Goal: Information Seeking & Learning: Compare options

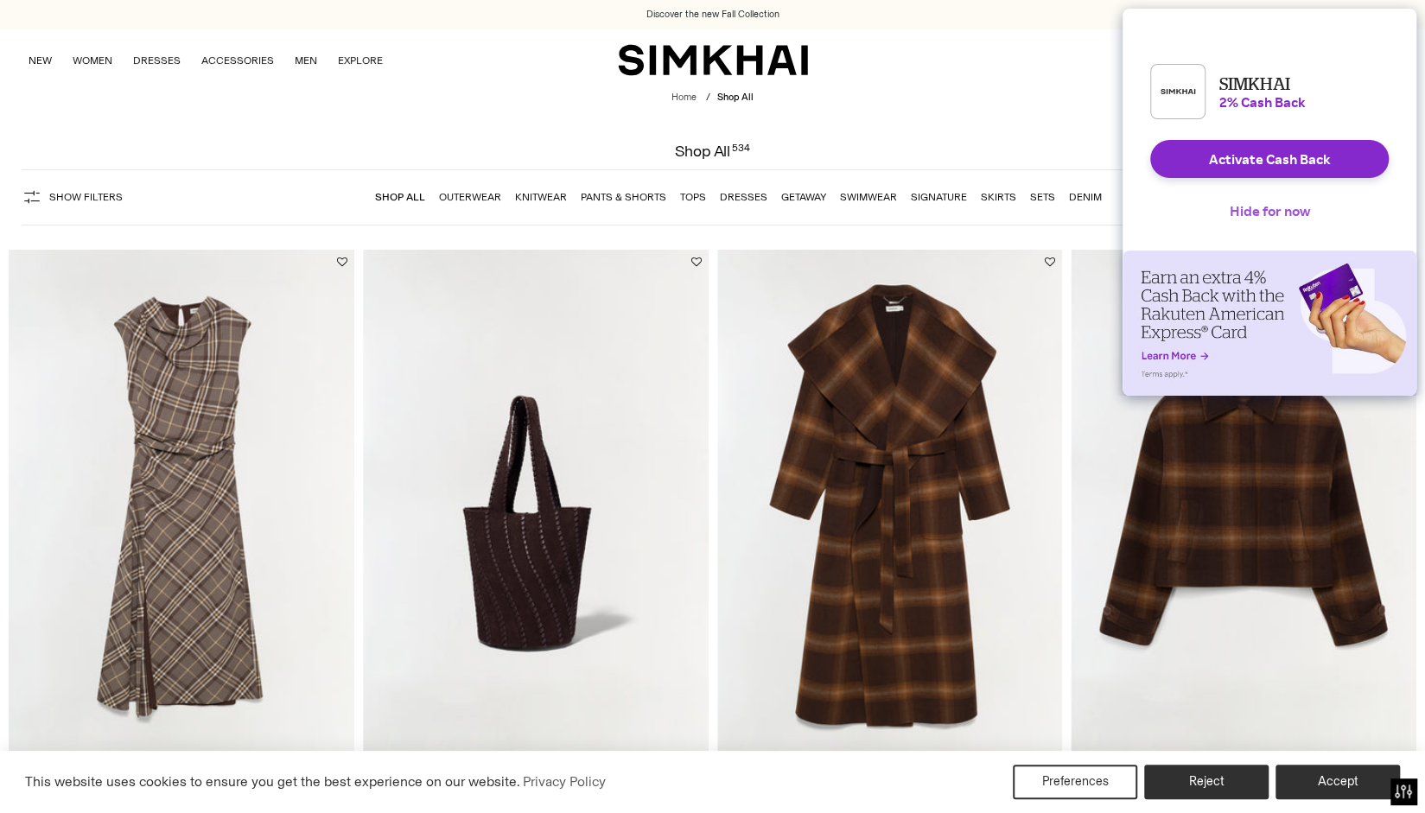
click at [1279, 222] on button "Hide for now" at bounding box center [1270, 211] width 108 height 38
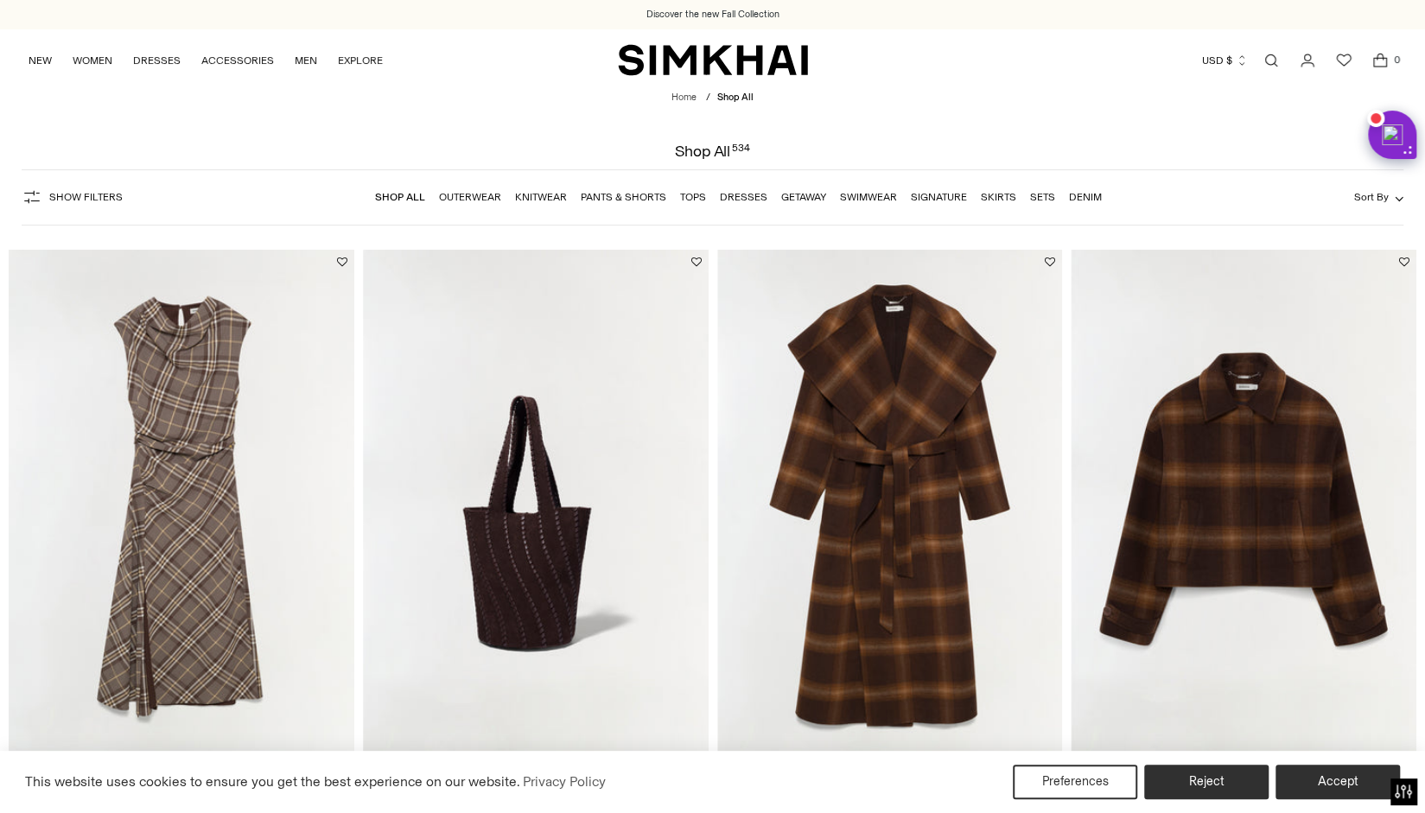
click at [753, 198] on link "Dresses" at bounding box center [744, 197] width 48 height 12
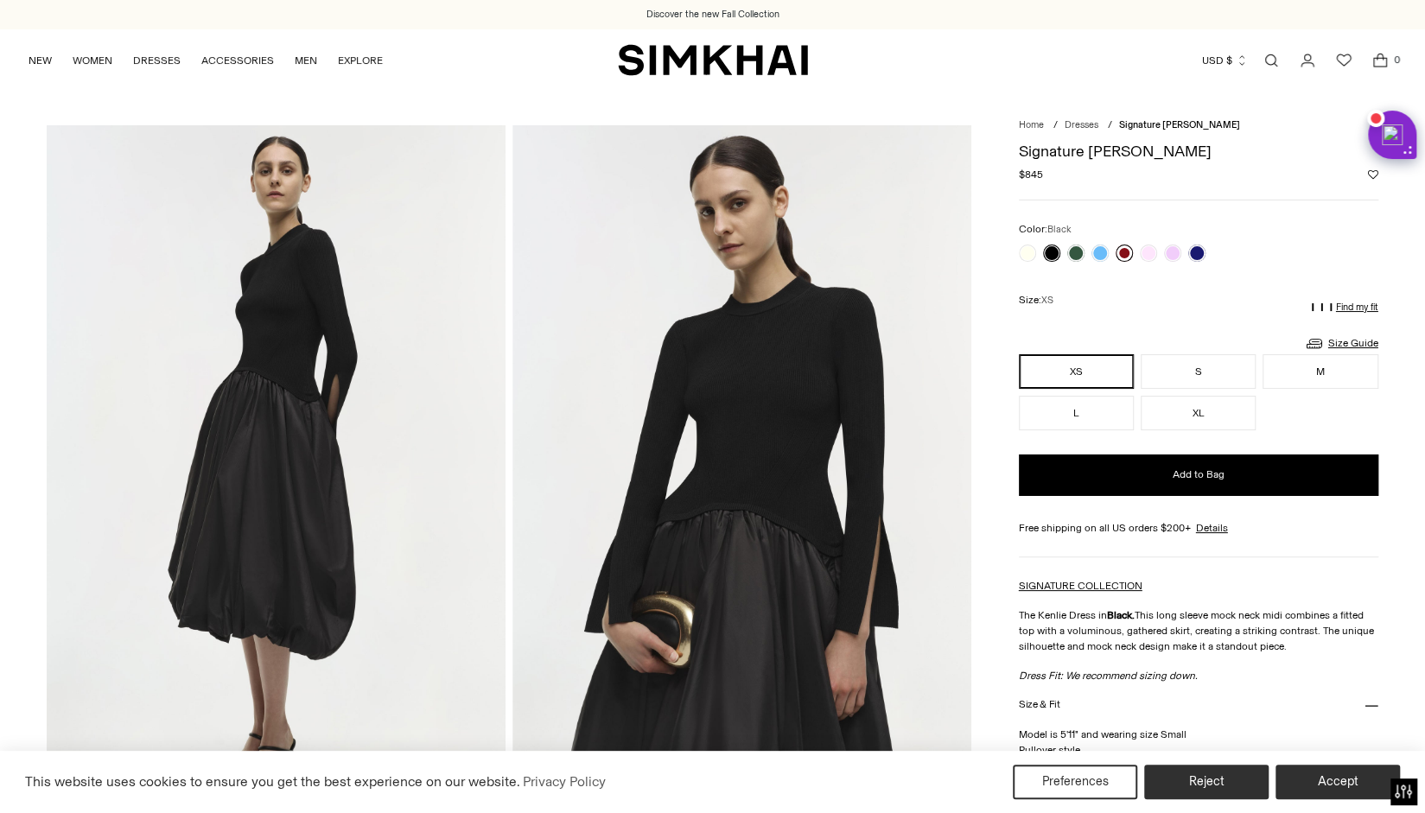
click at [1122, 250] on link at bounding box center [1124, 253] width 17 height 17
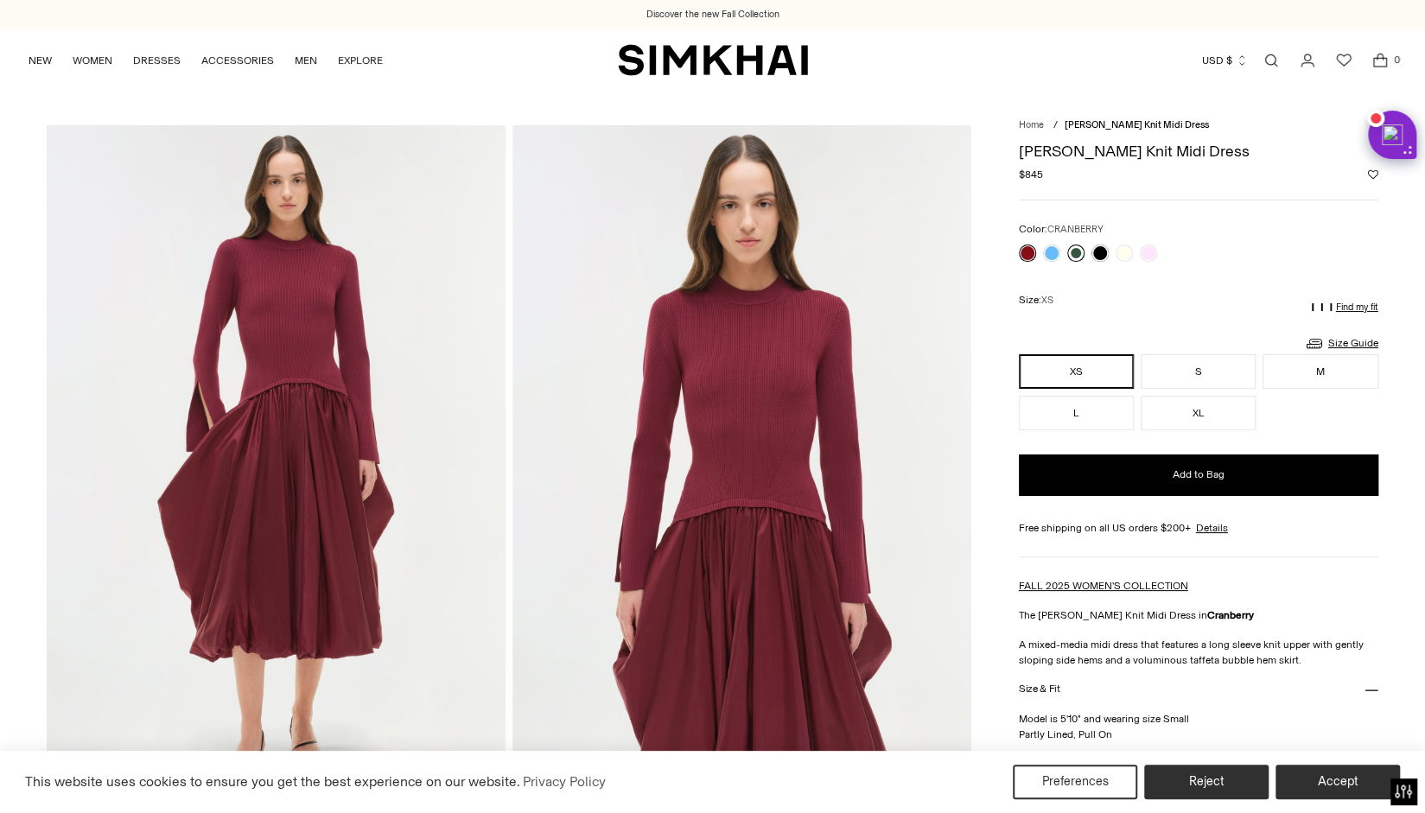
click at [1075, 253] on link at bounding box center [1076, 253] width 17 height 17
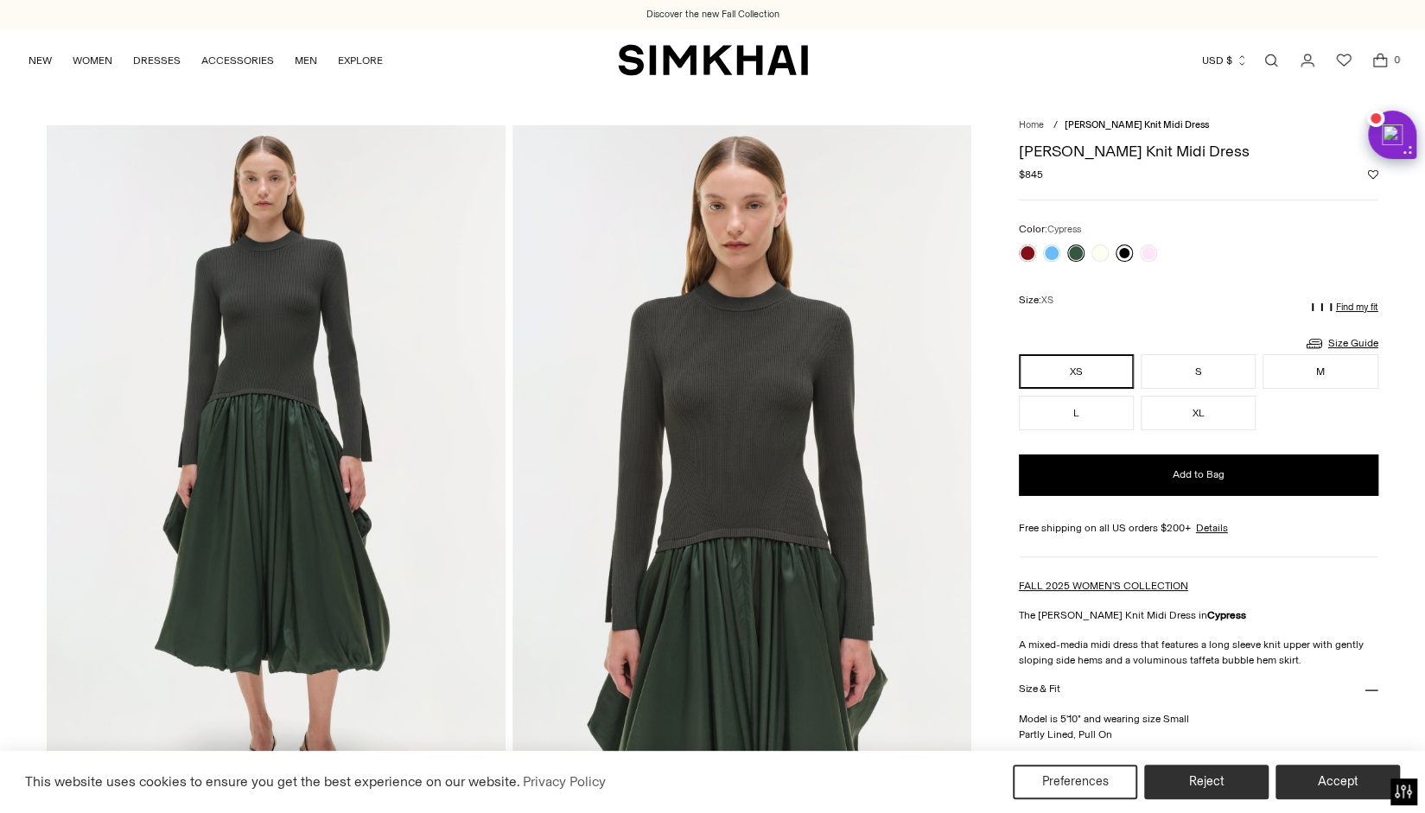
click at [1119, 246] on link at bounding box center [1124, 253] width 17 height 17
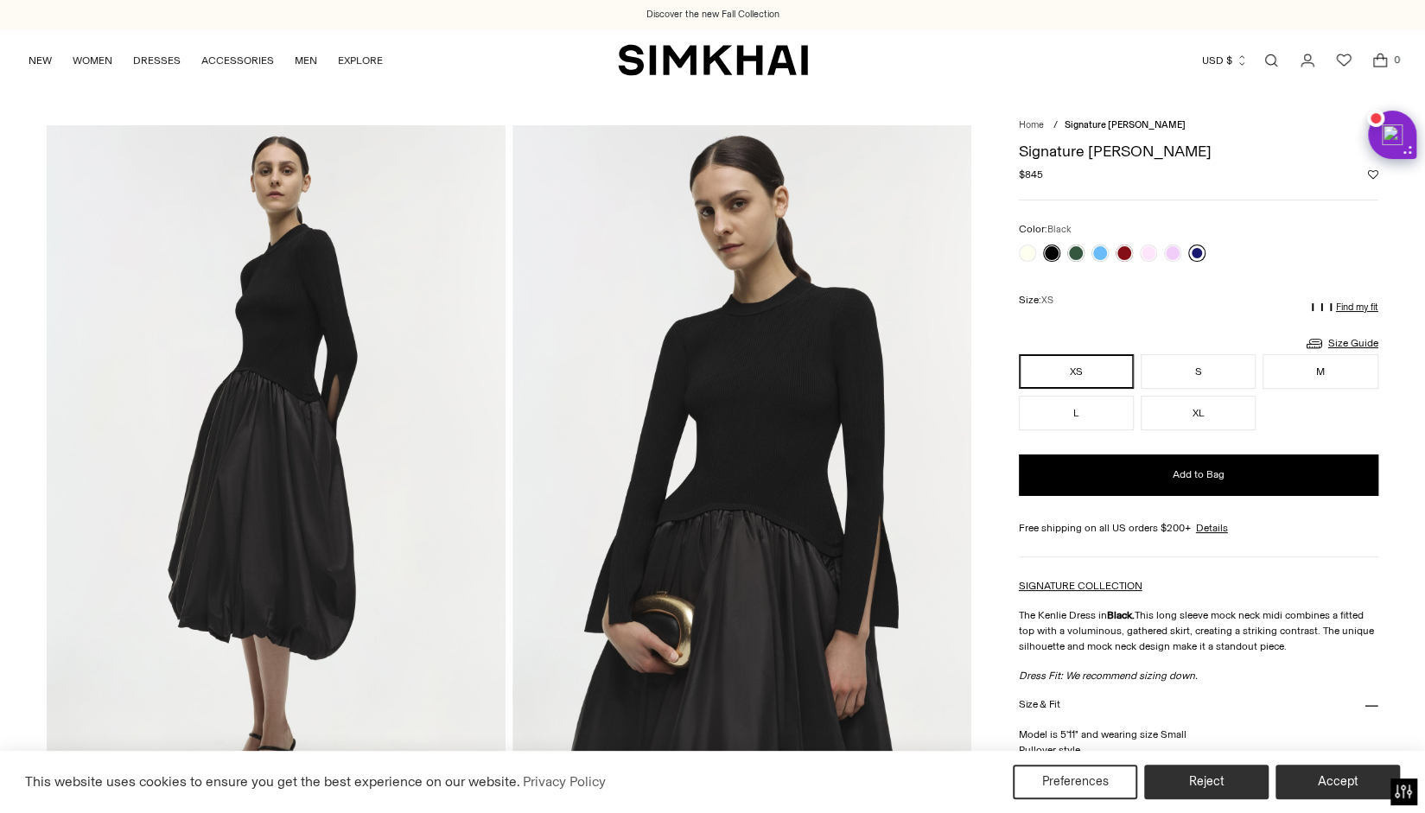
click at [1196, 254] on link at bounding box center [1197, 253] width 17 height 17
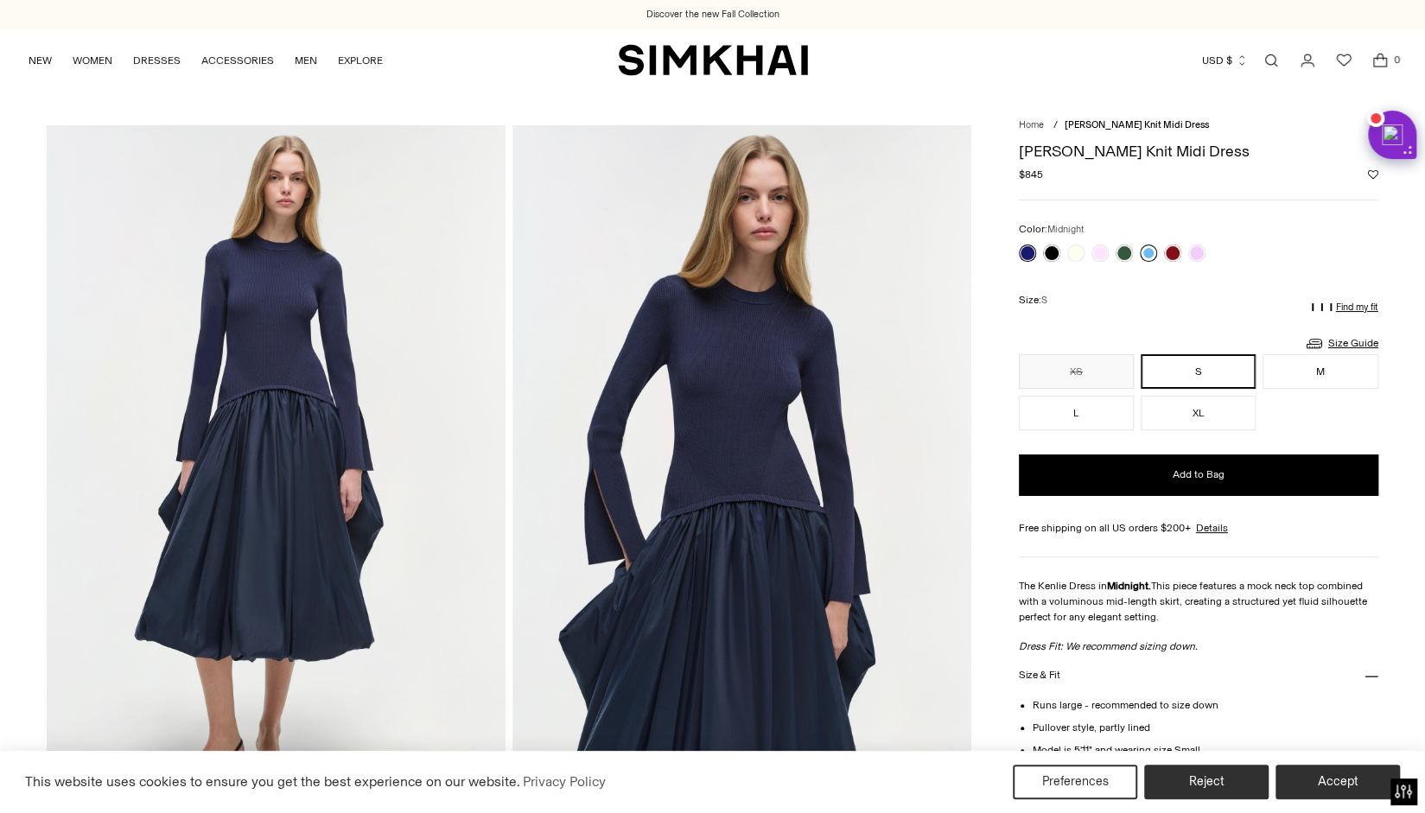
click at [1149, 257] on link at bounding box center [1148, 253] width 17 height 17
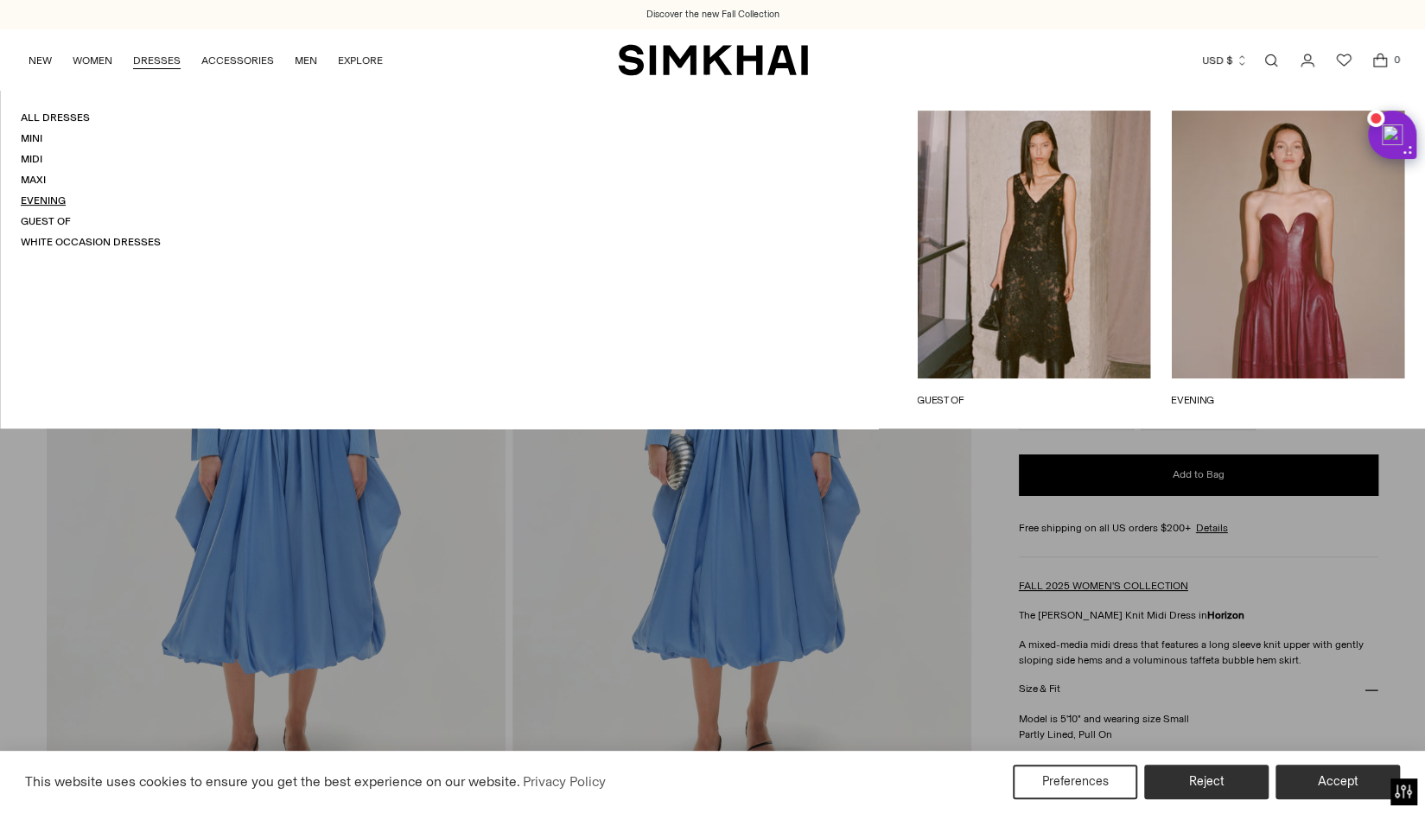
click at [35, 198] on link "Evening" at bounding box center [43, 200] width 45 height 12
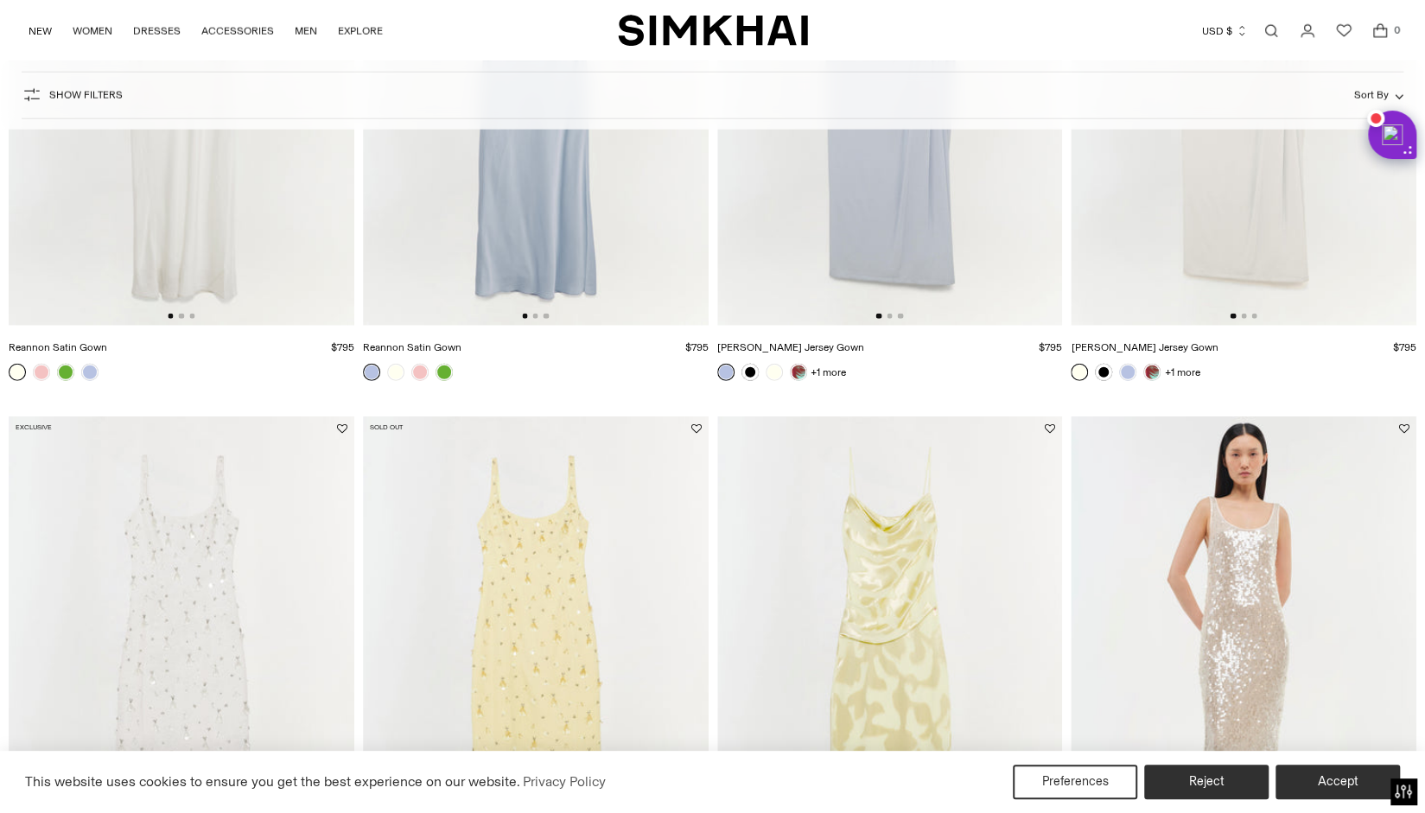
scroll to position [2853, 0]
click at [446, 373] on link at bounding box center [444, 372] width 17 height 17
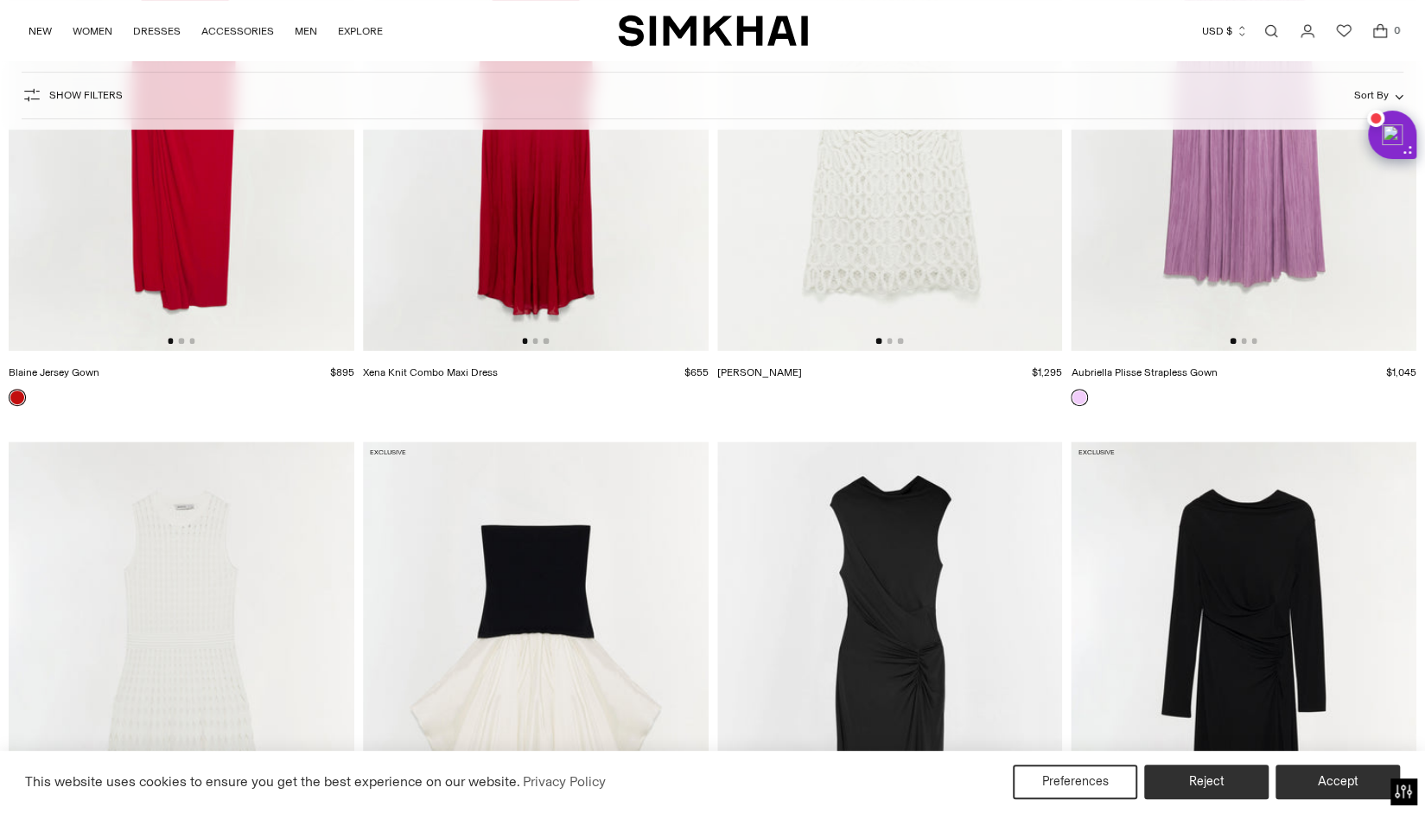
scroll to position [4927, 0]
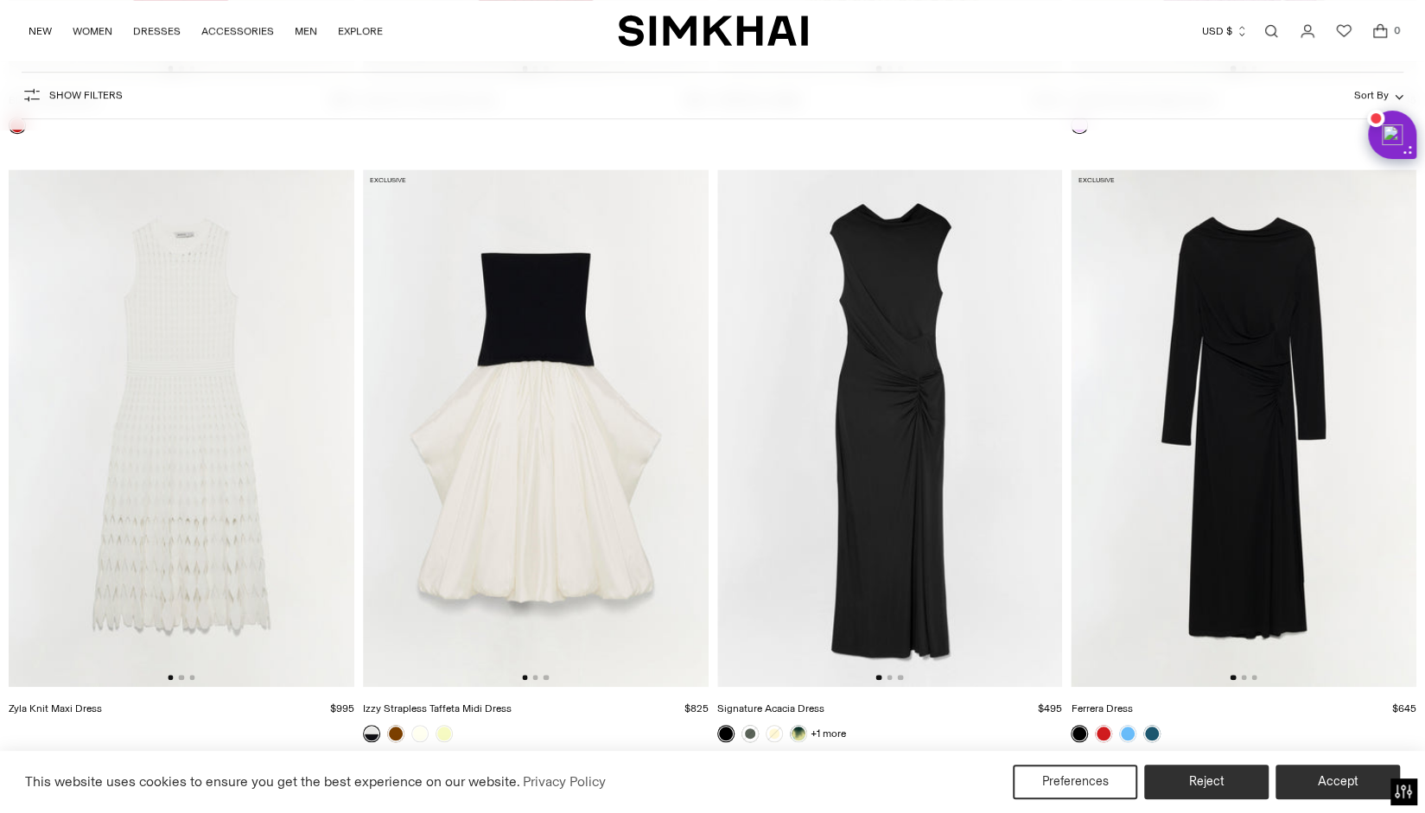
click at [866, 484] on img at bounding box center [890, 428] width 346 height 519
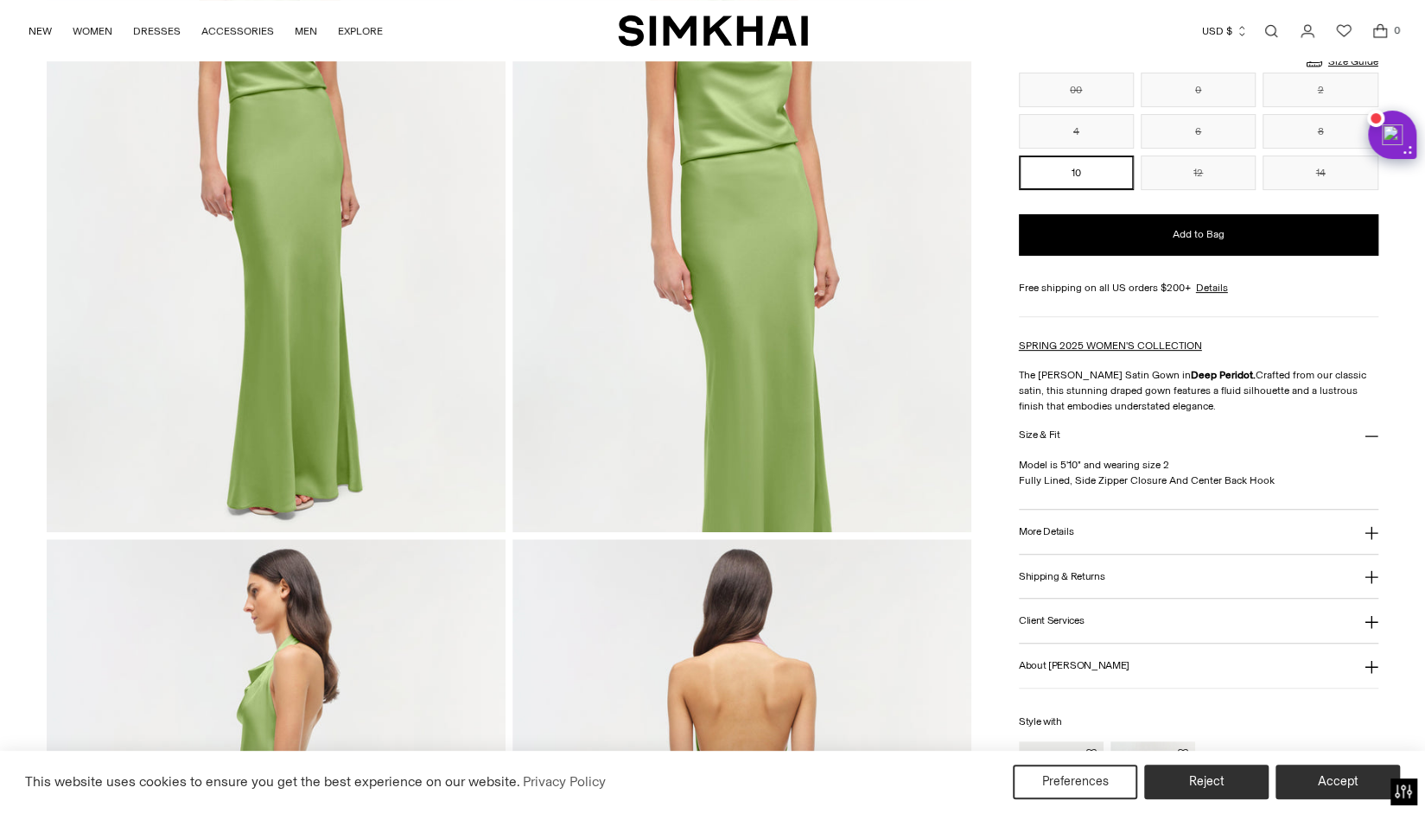
scroll to position [605, 0]
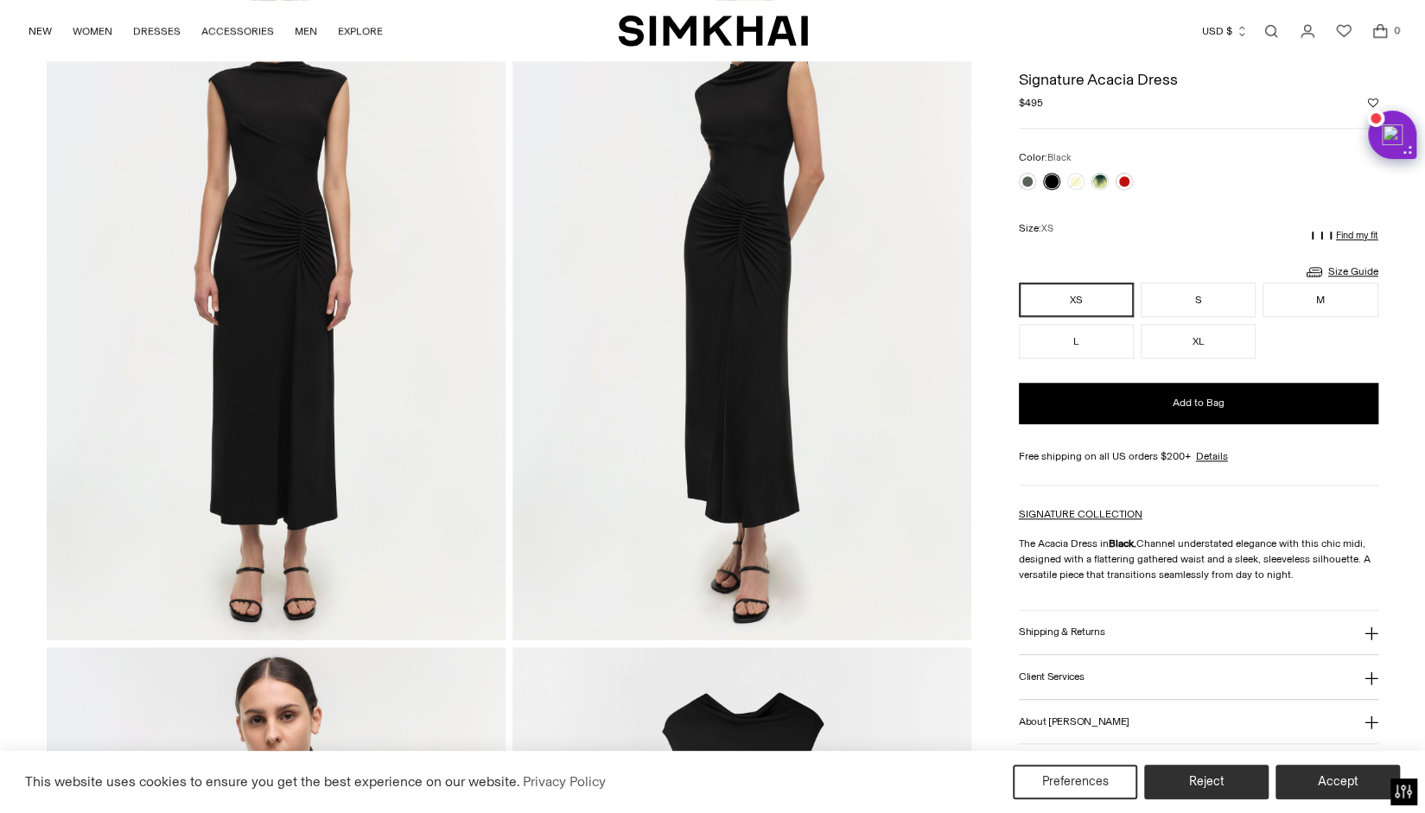
scroll to position [864, 0]
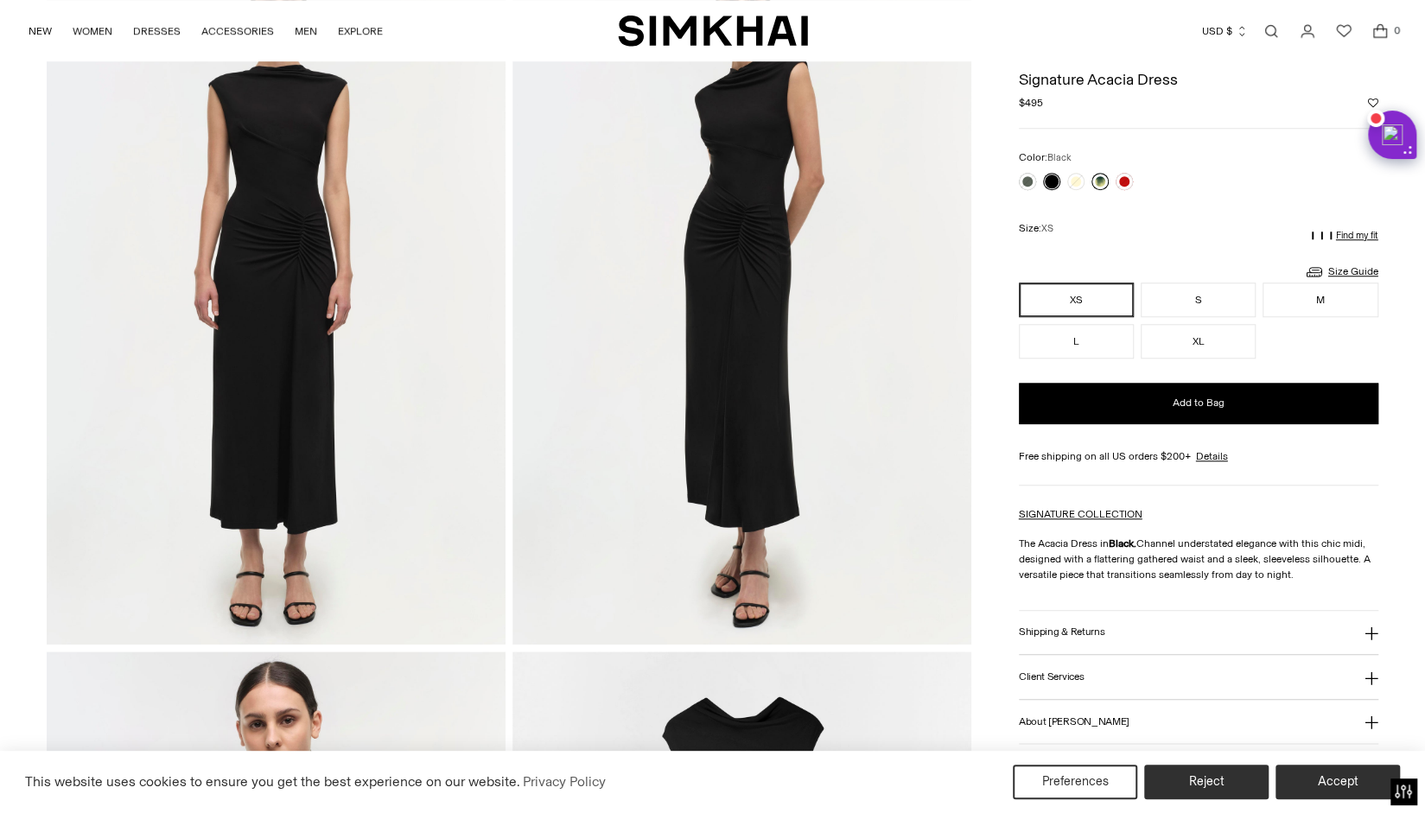
click at [1096, 182] on link at bounding box center [1100, 181] width 17 height 17
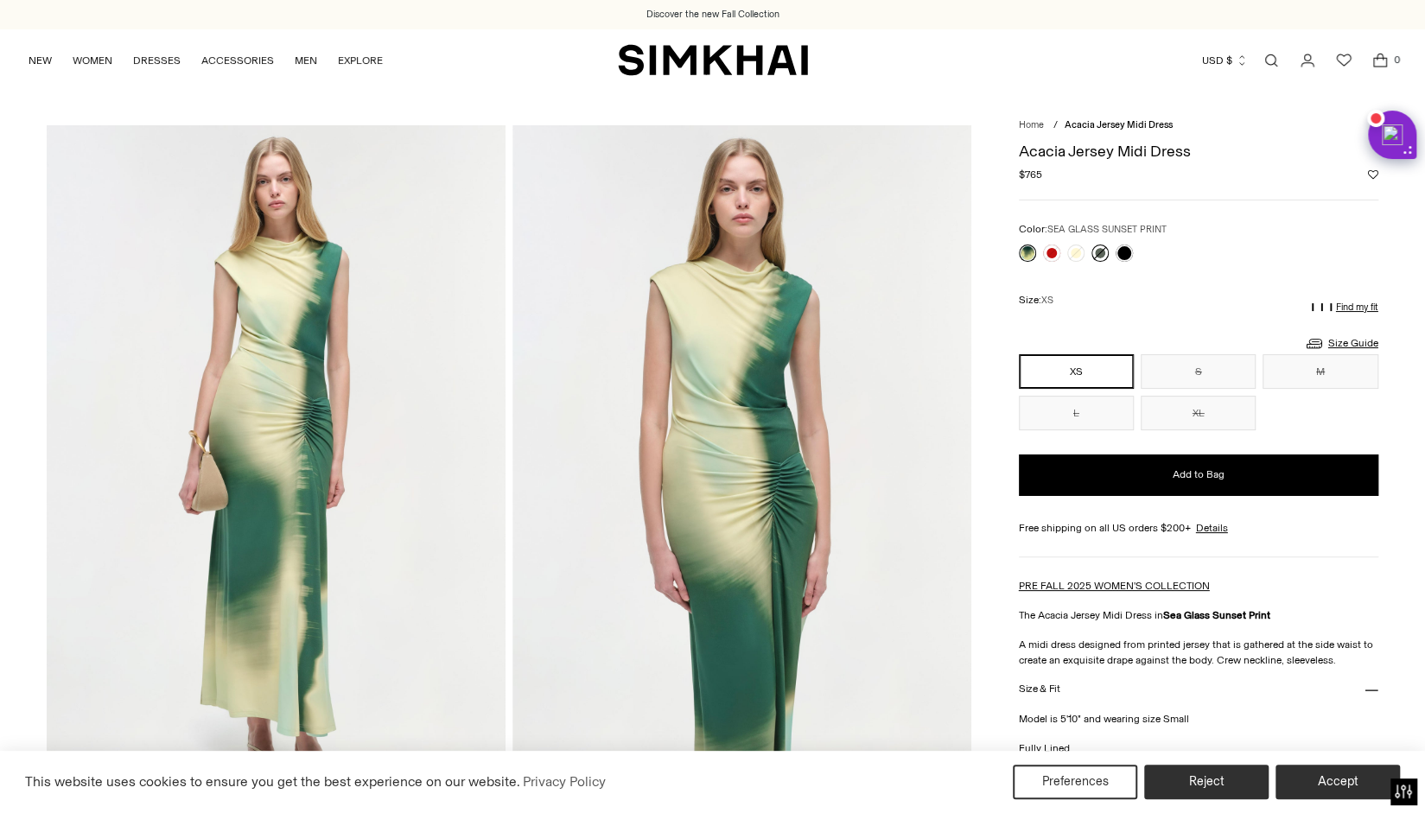
click at [1100, 252] on link at bounding box center [1100, 253] width 17 height 17
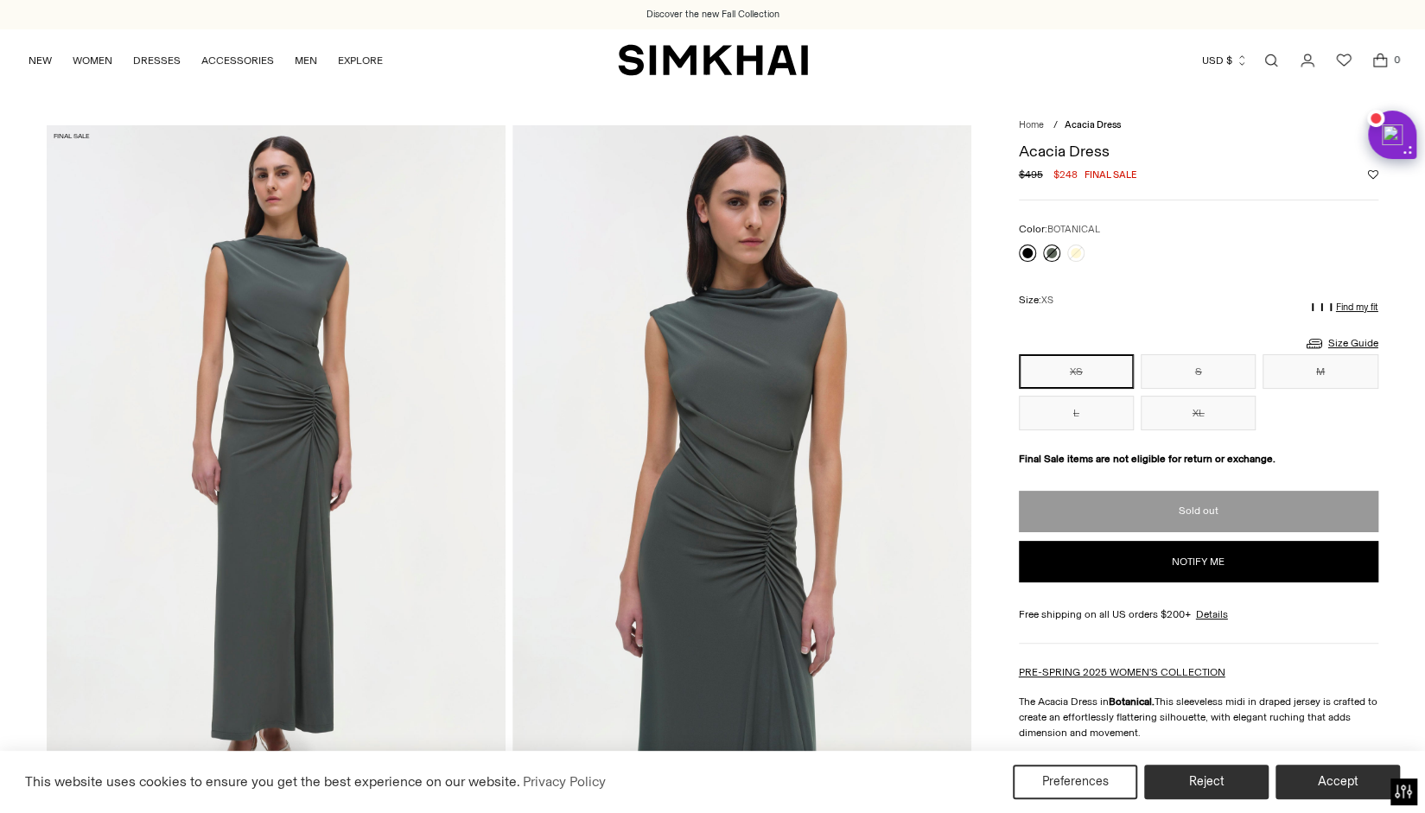
click at [1027, 250] on link at bounding box center [1027, 253] width 17 height 17
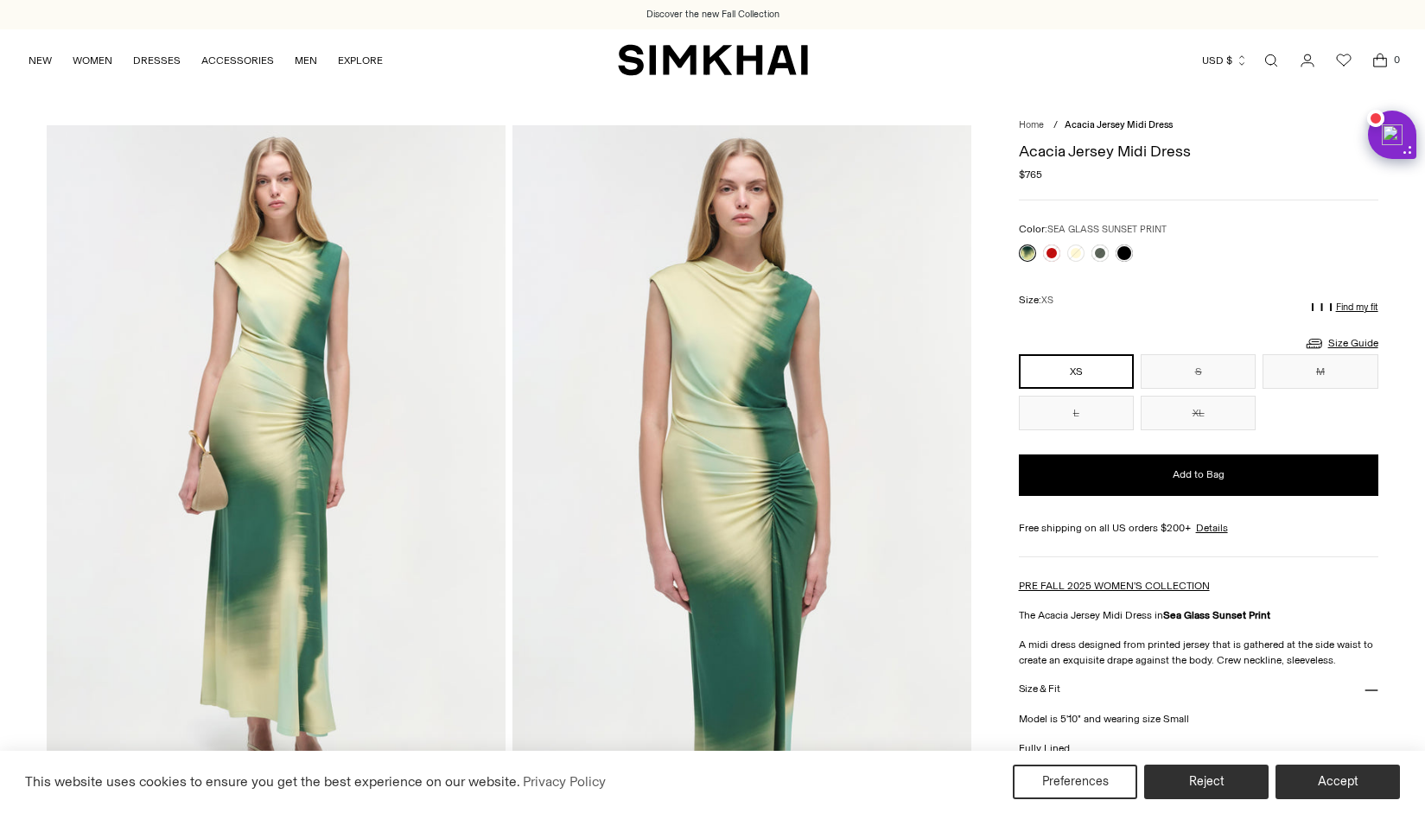
click at [163, 61] on link "DRESSES" at bounding box center [157, 60] width 48 height 38
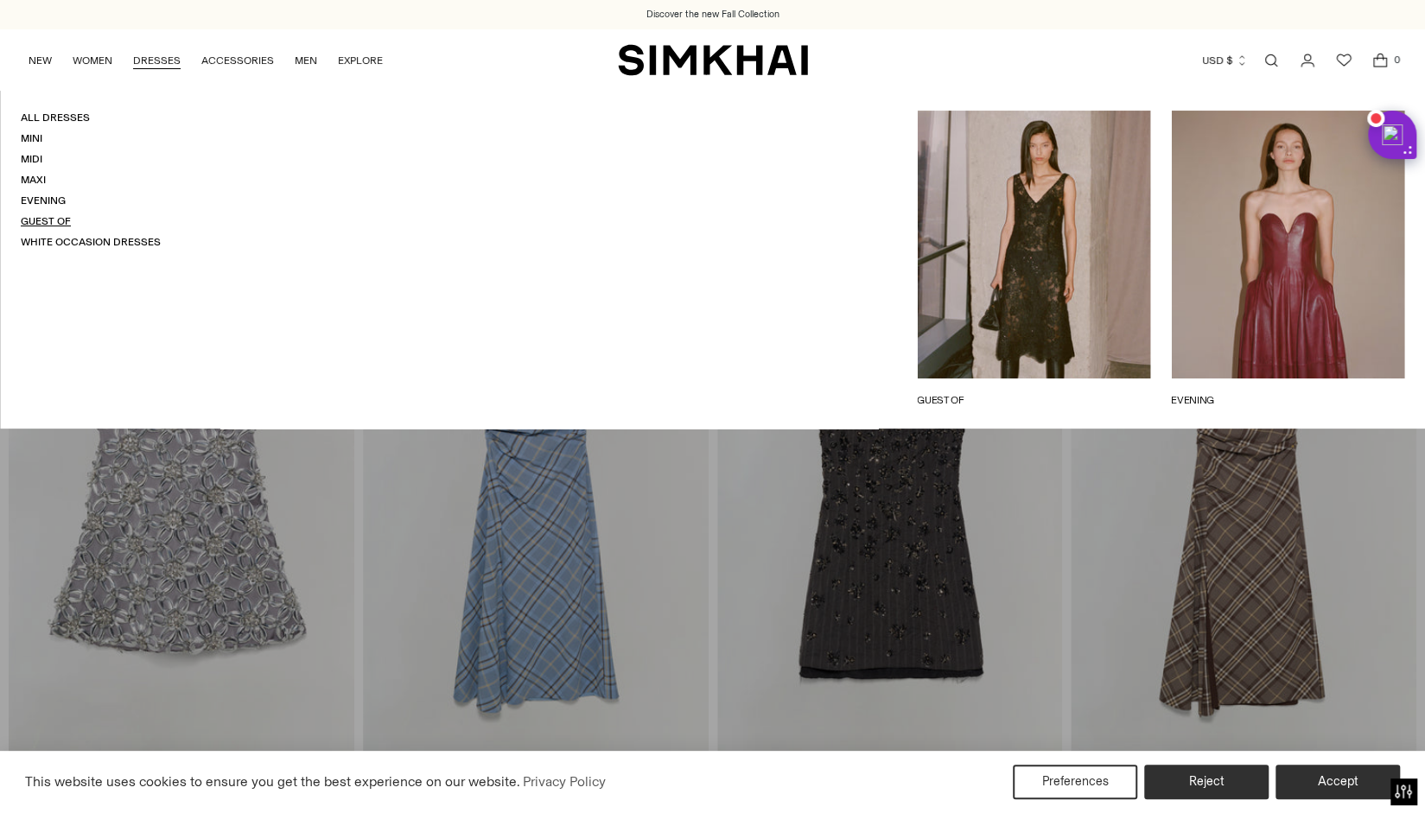
click at [41, 221] on link "Guest Of" at bounding box center [46, 221] width 50 height 12
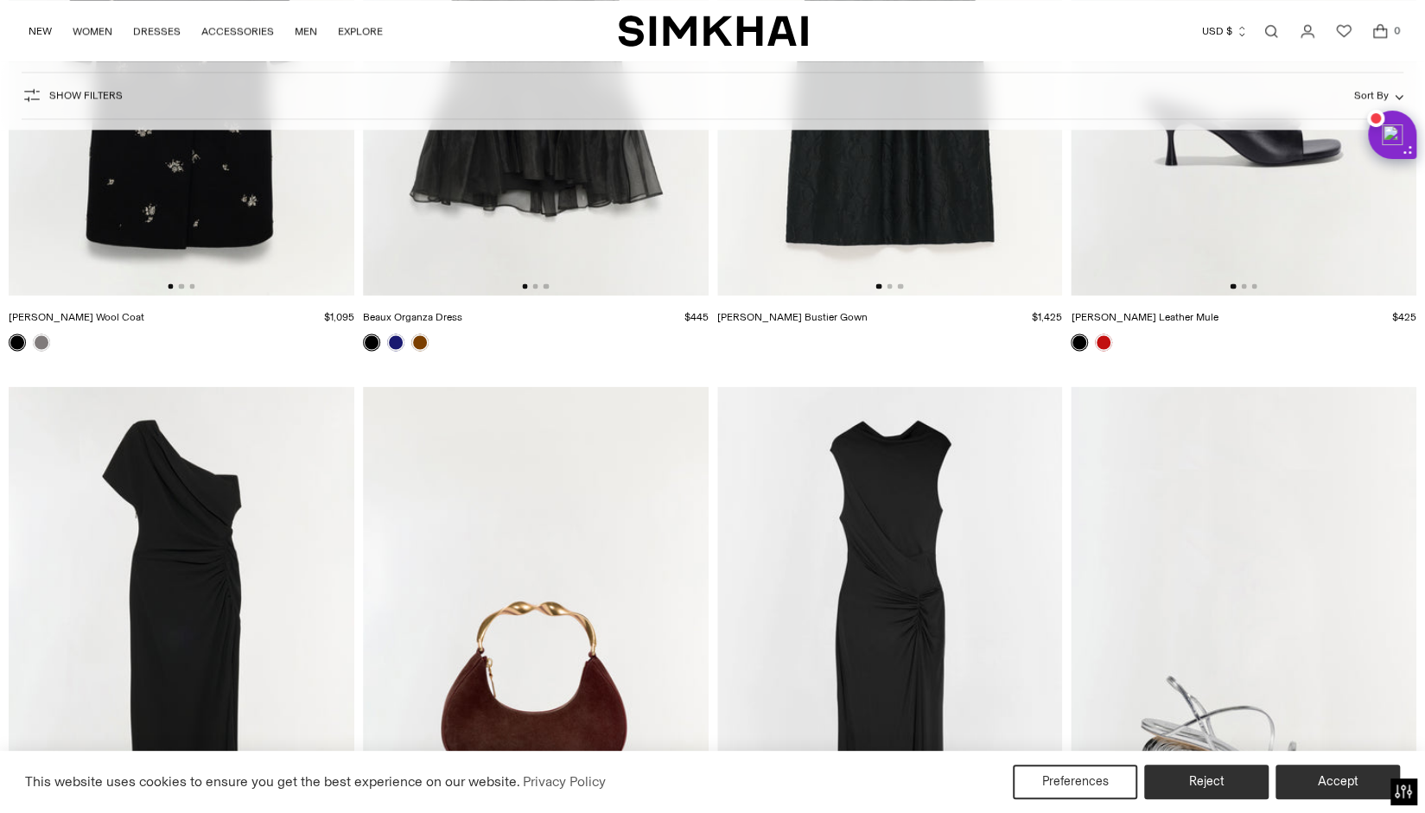
scroll to position [6224, 0]
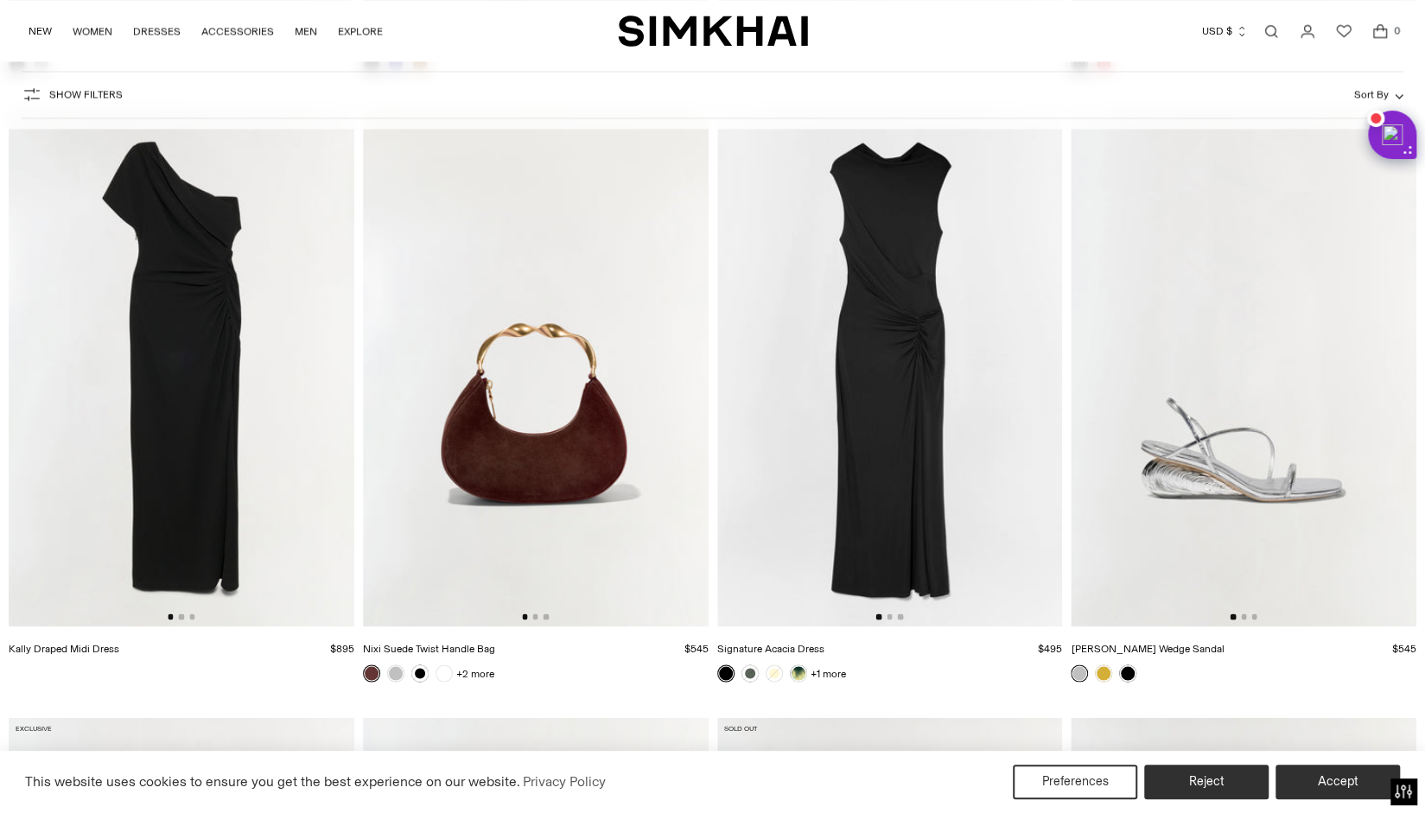
click at [147, 495] on img at bounding box center [182, 367] width 346 height 519
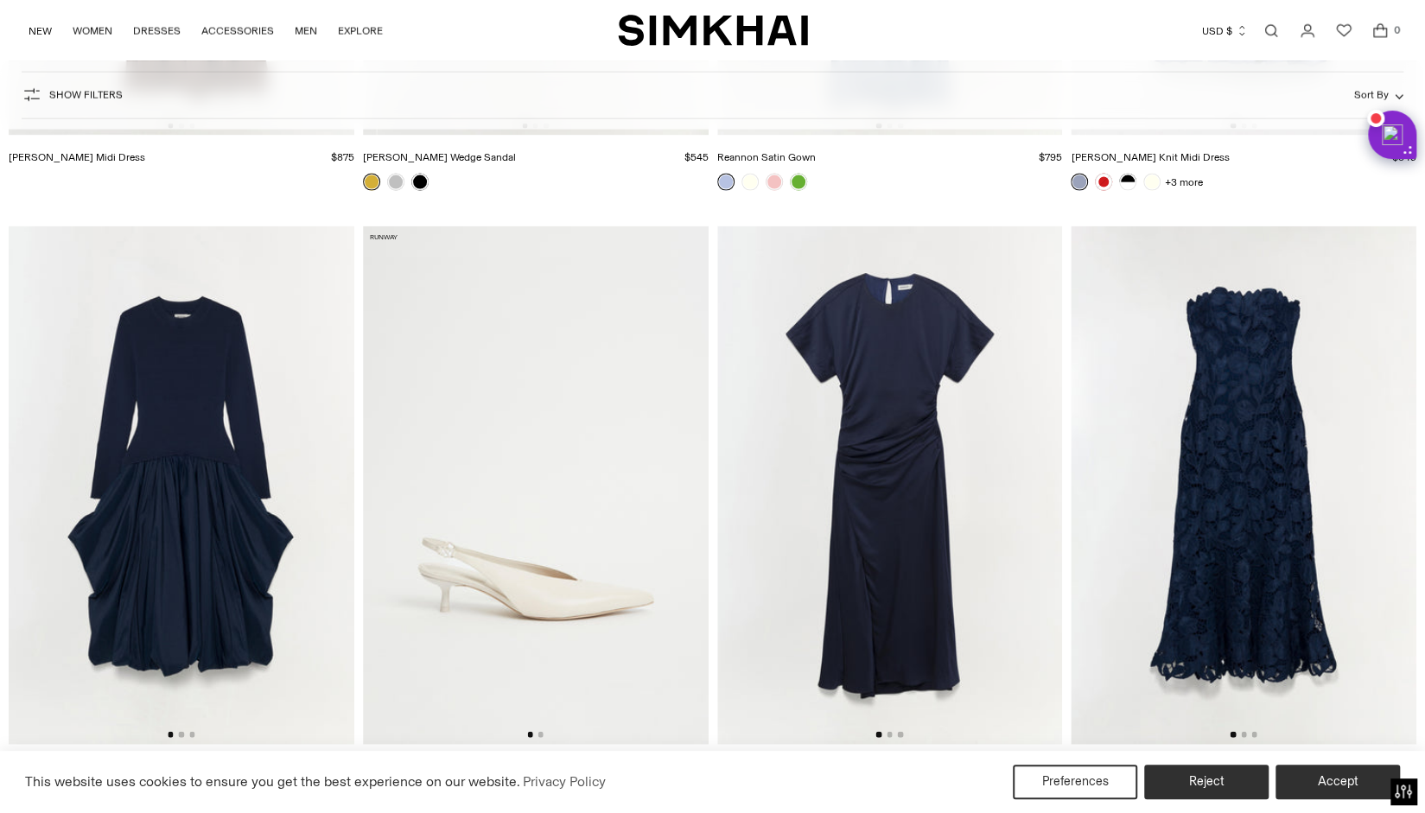
scroll to position [11065, 0]
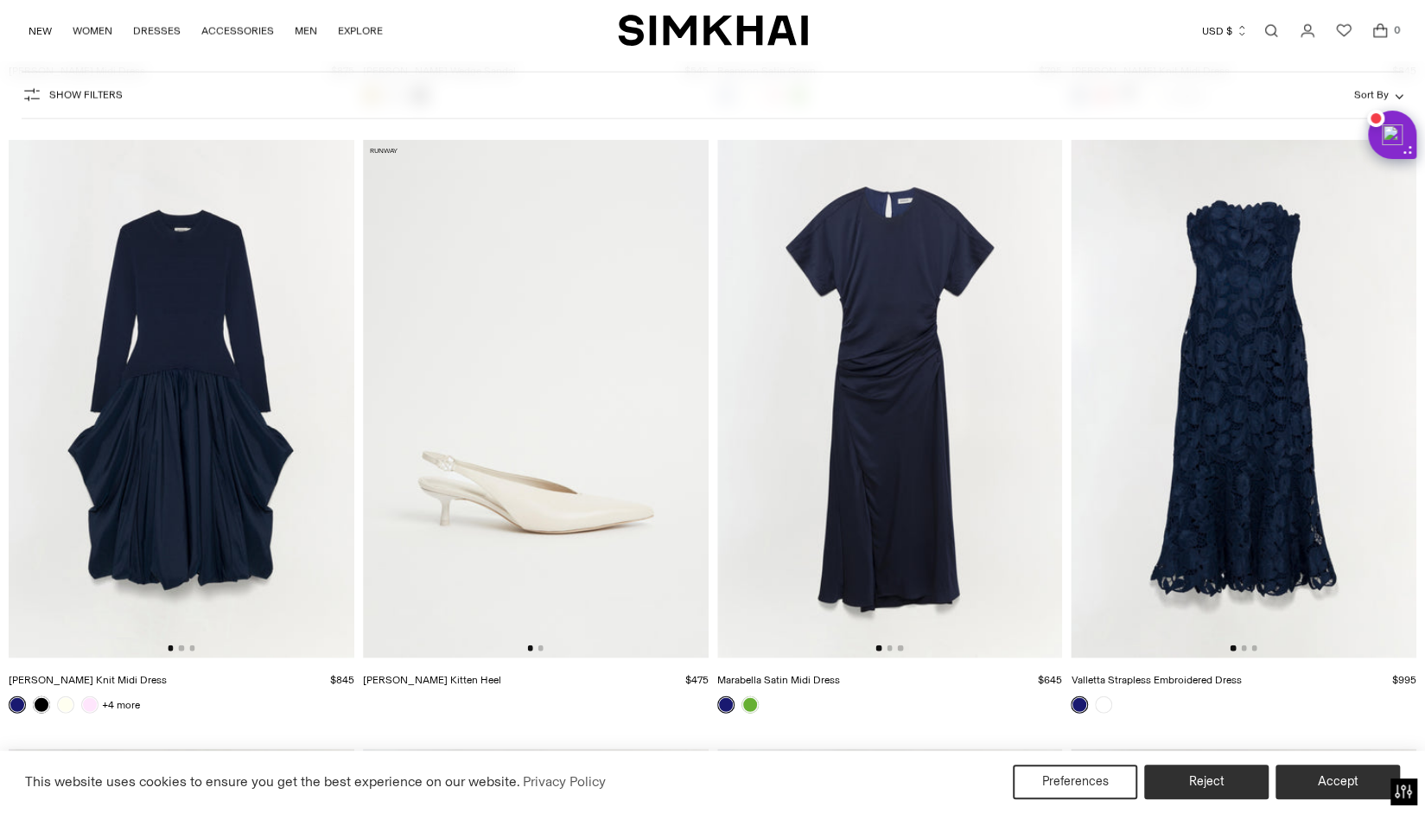
click at [885, 484] on img at bounding box center [890, 399] width 346 height 519
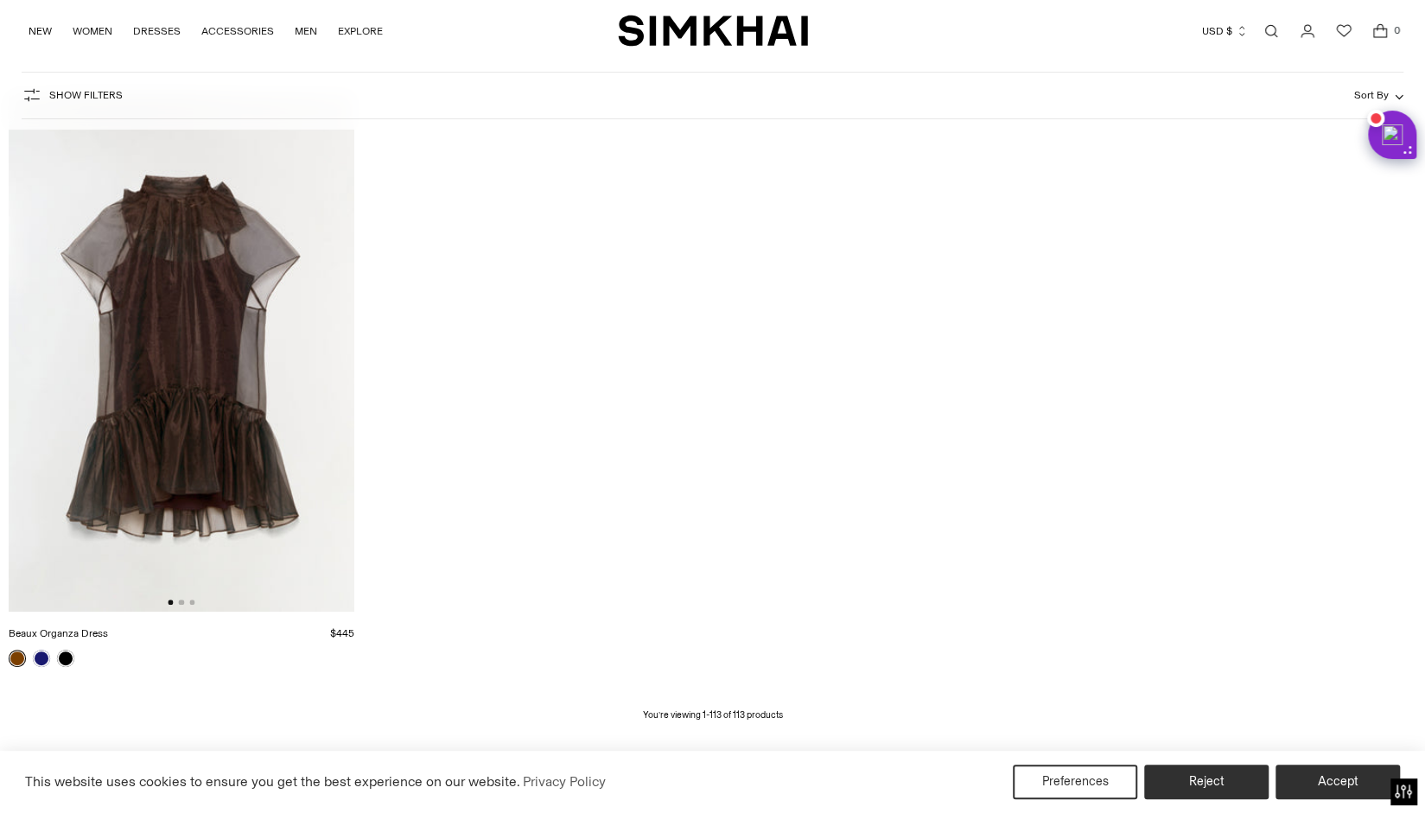
scroll to position [17420, 0]
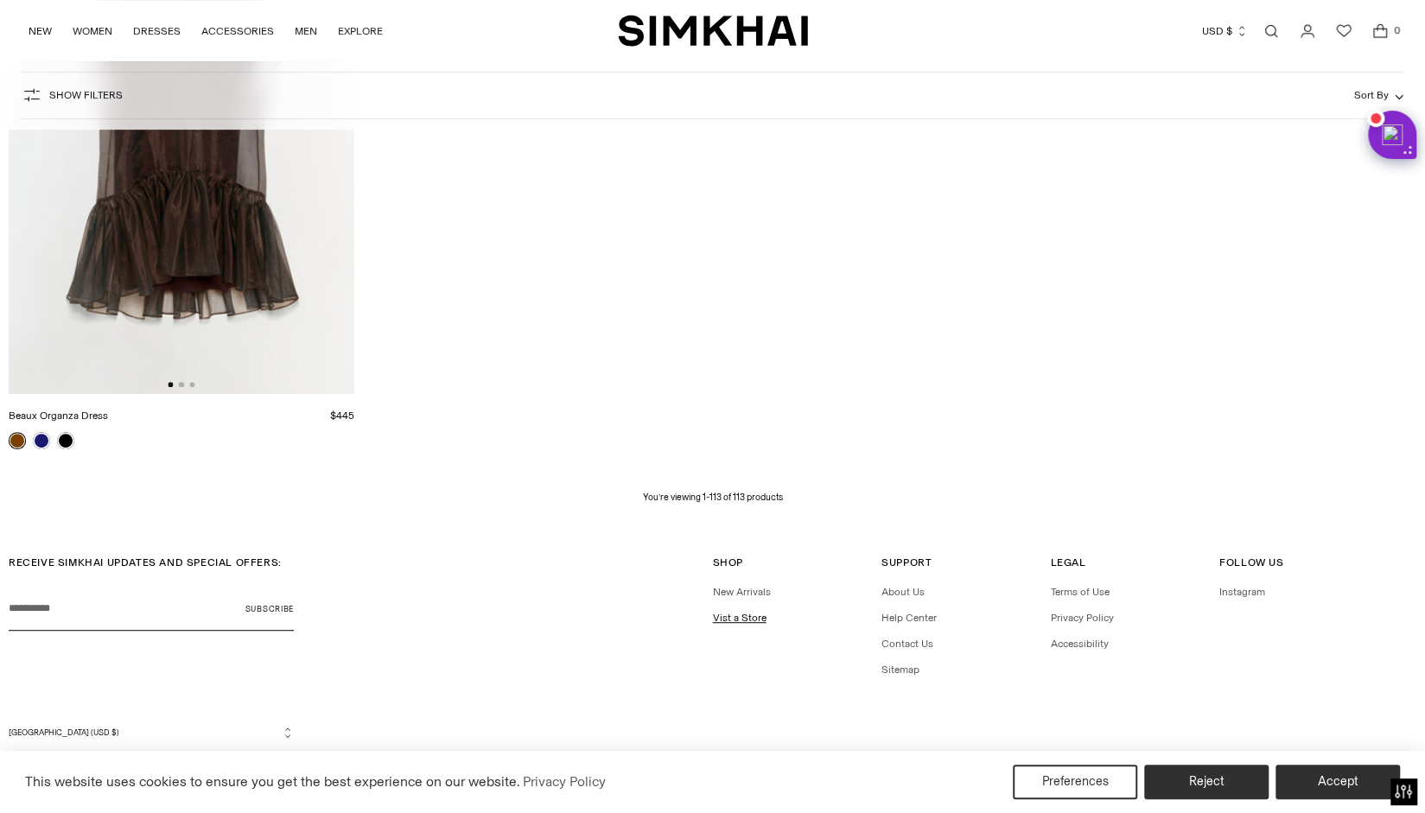
click at [722, 618] on link "Vist a Store" at bounding box center [740, 618] width 54 height 12
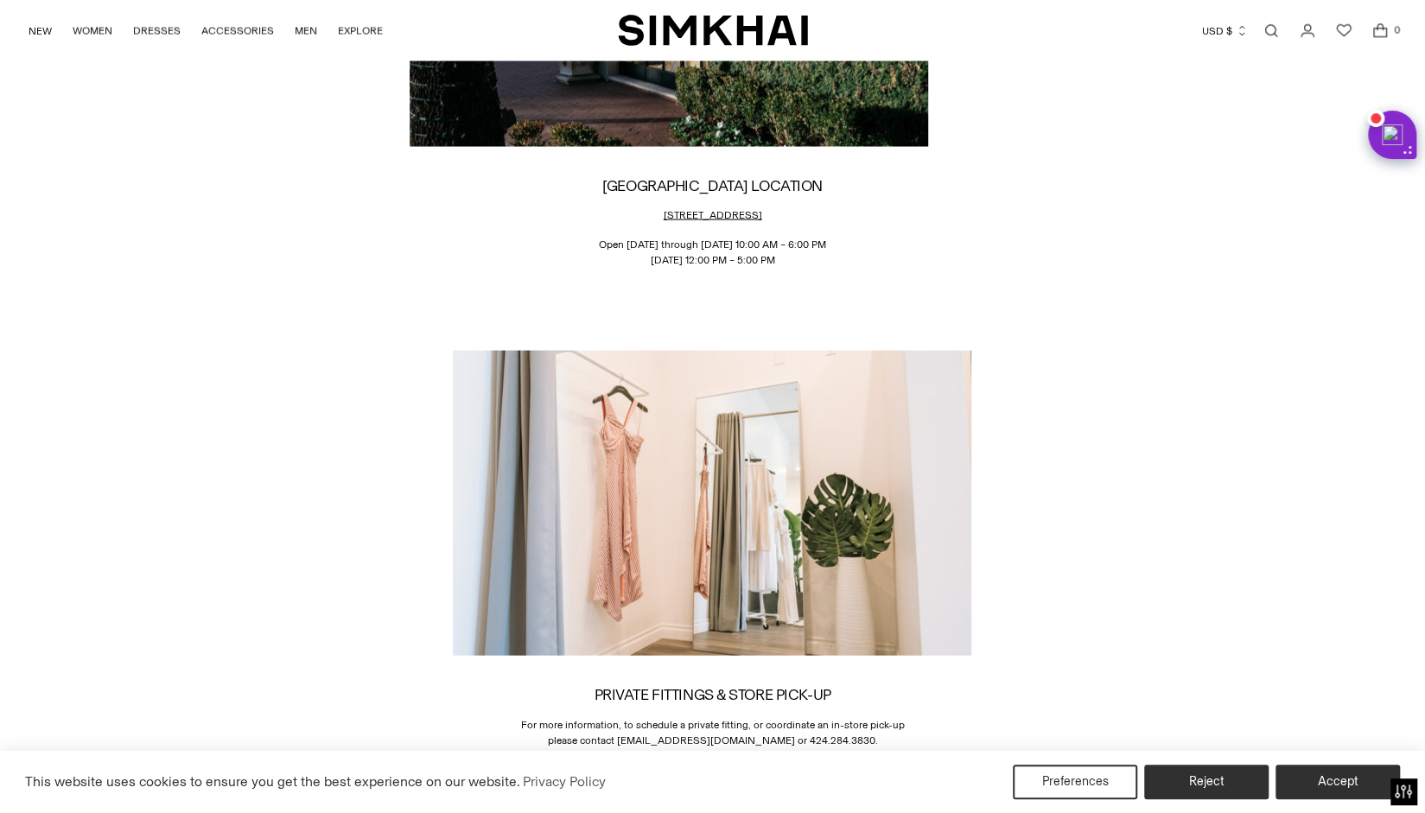
scroll to position [2488, 0]
